Goal: Transaction & Acquisition: Purchase product/service

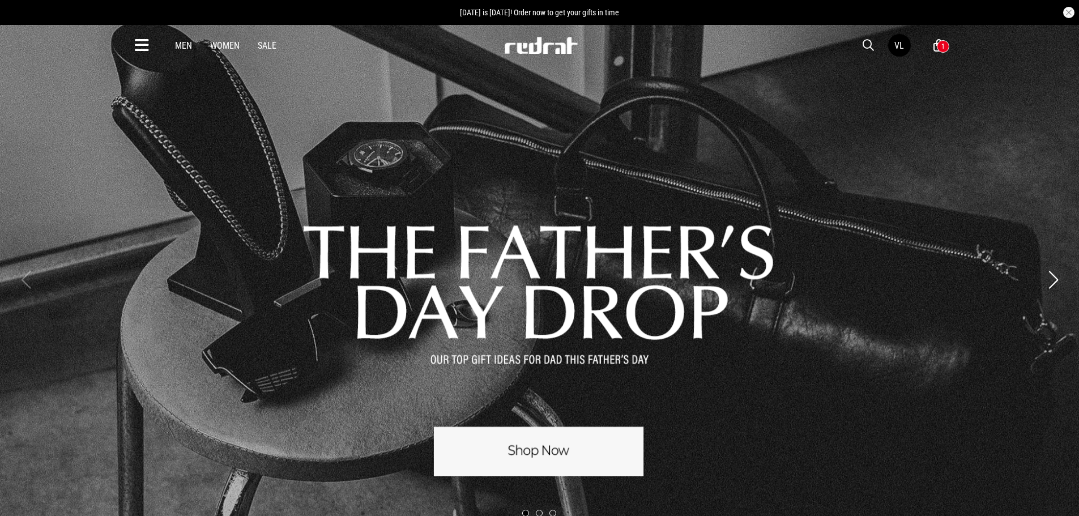
click at [148, 45] on icon at bounding box center [142, 45] width 14 height 19
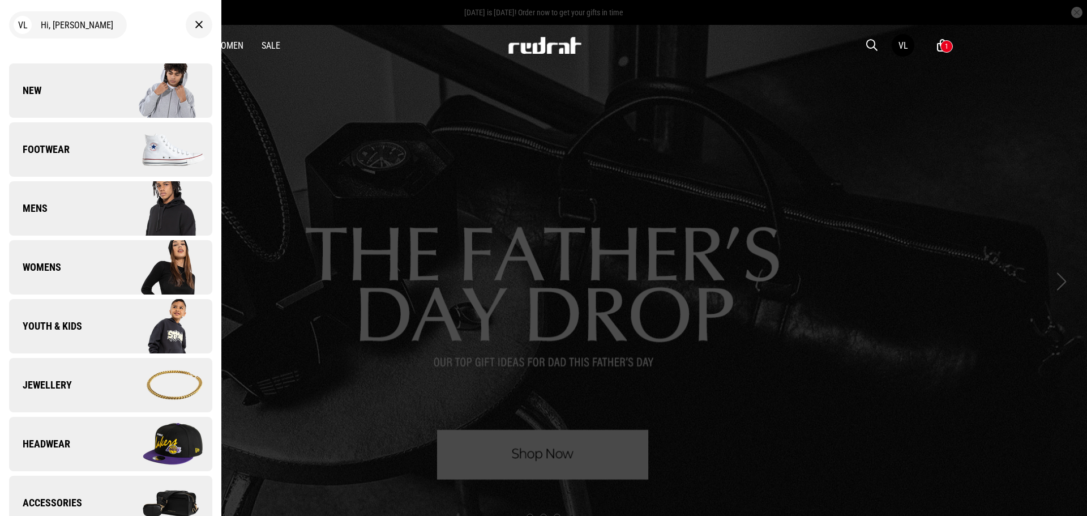
click at [57, 91] on link "New" at bounding box center [110, 90] width 203 height 54
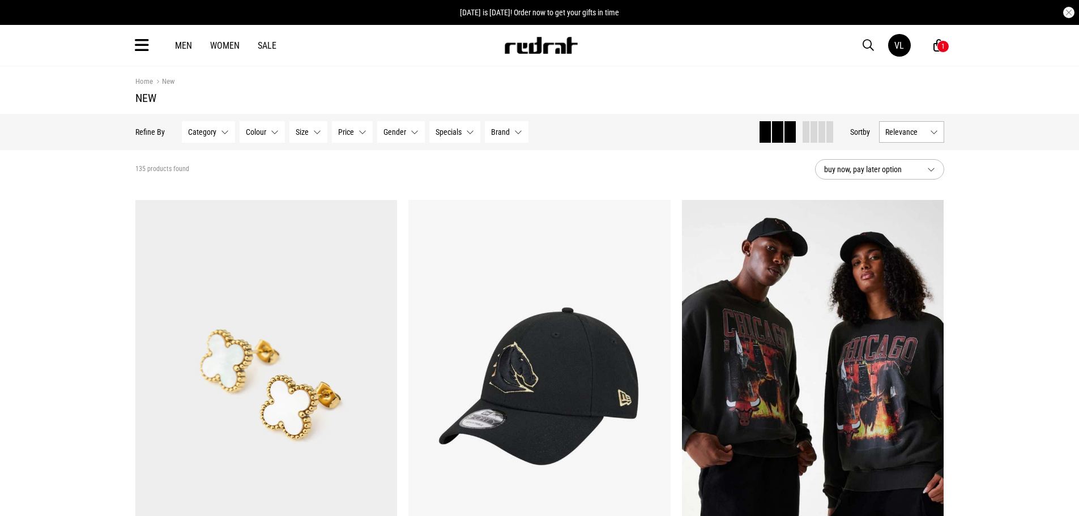
click at [830, 136] on div at bounding box center [817, 132] width 32 height 22
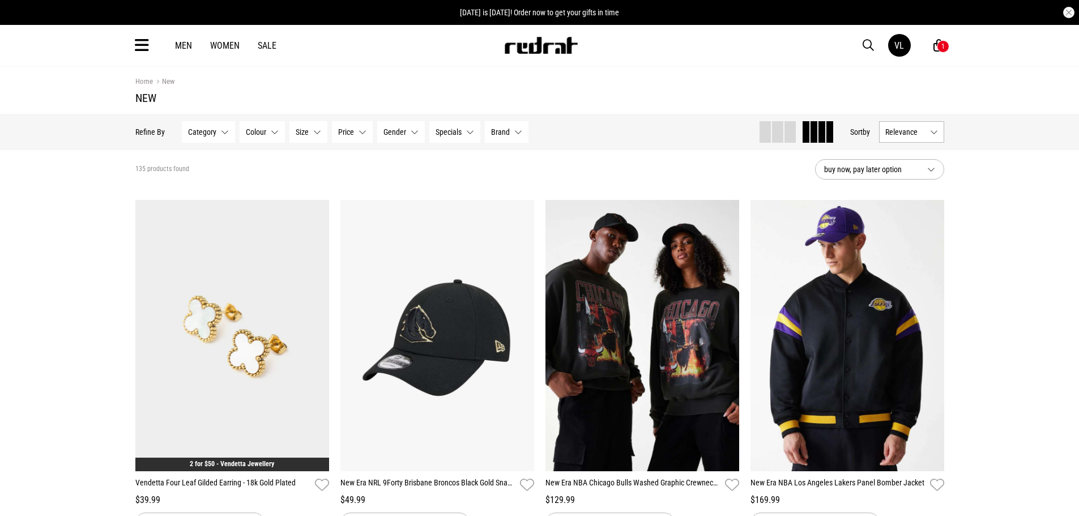
click at [922, 129] on span "Relevance" at bounding box center [905, 131] width 40 height 9
click at [917, 153] on li "Newest" at bounding box center [911, 153] width 64 height 20
